Goal: Navigation & Orientation: Find specific page/section

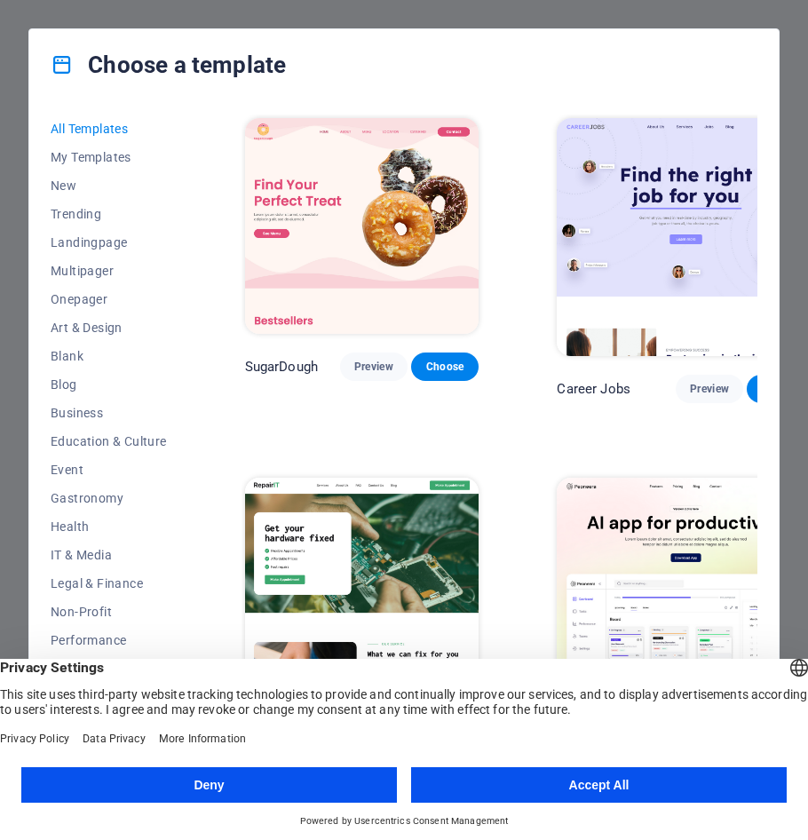
click at [585, 780] on button "Accept All" at bounding box center [599, 786] width 376 height 36
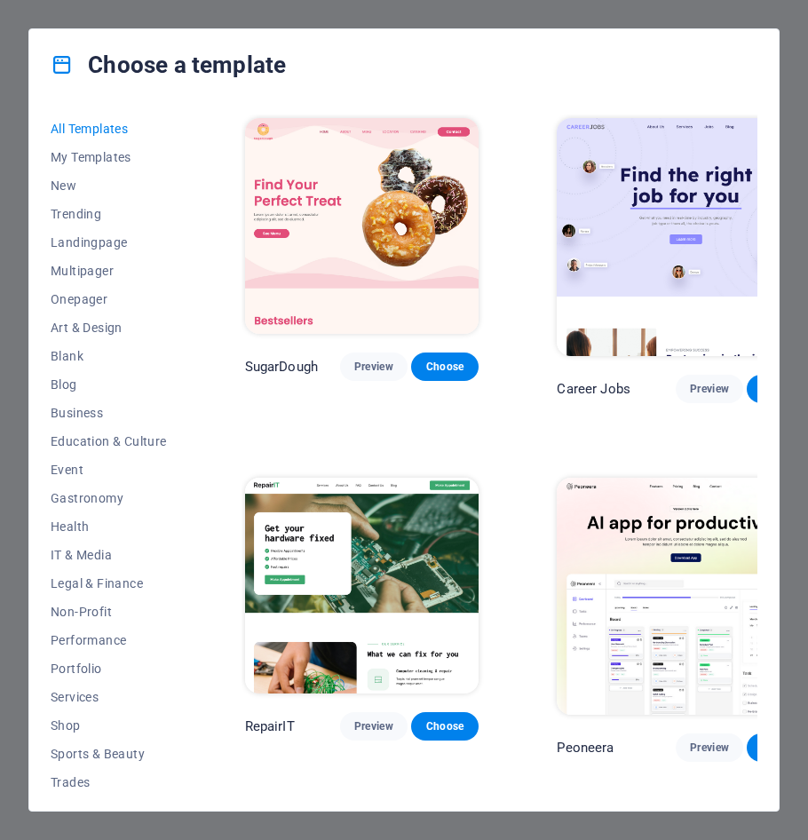
click at [189, 20] on div "Choose a template All Templates My Templates New Trending Landingpage Multipage…" at bounding box center [404, 420] width 808 height 840
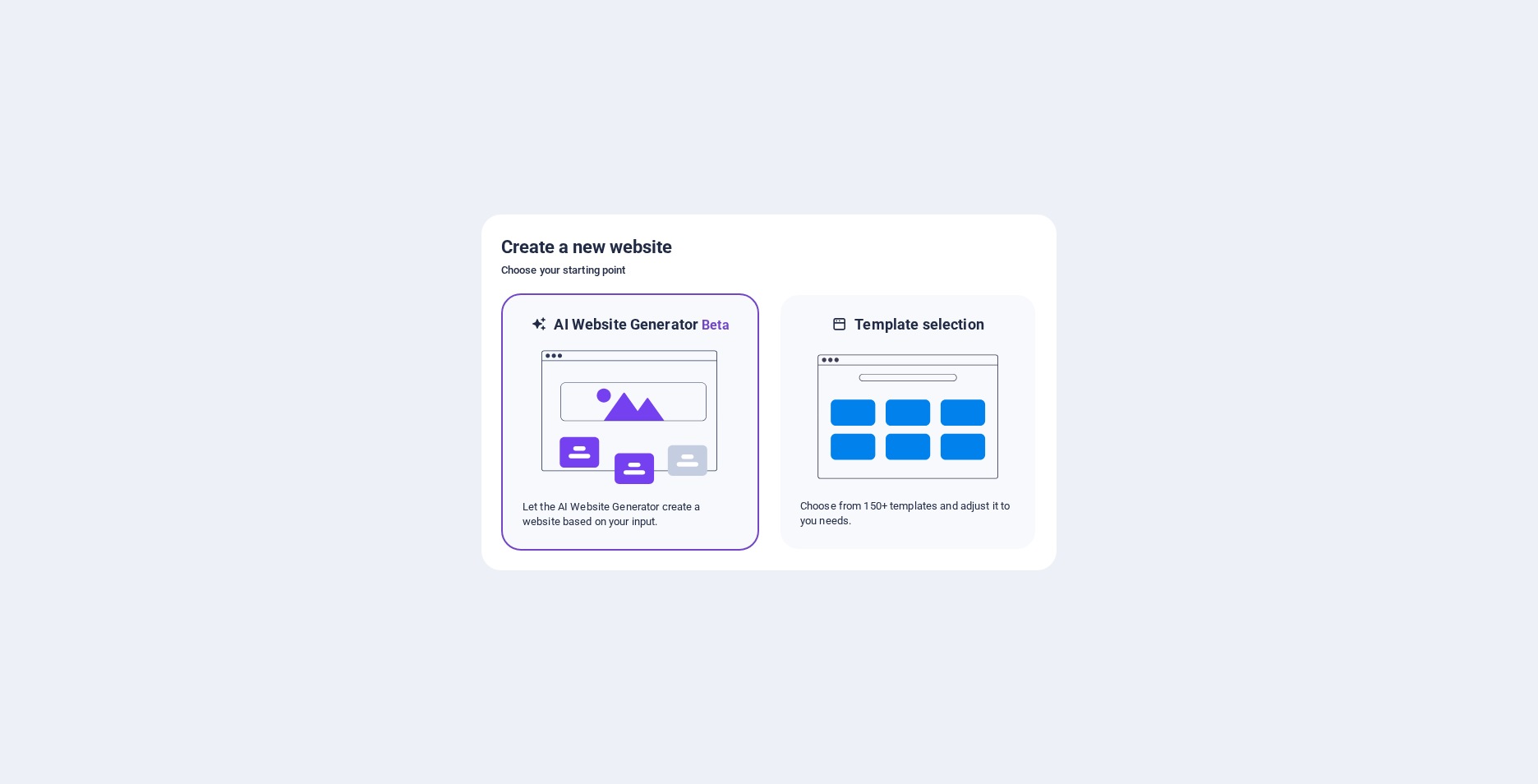
click at [657, 447] on img at bounding box center [630, 417] width 180 height 165
